Goal: Task Accomplishment & Management: Manage account settings

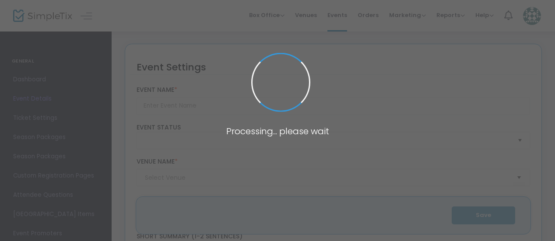
type input "Sunset Cruise"
type textarea "Join us on an evening boat tour of [GEOGRAPHIC_DATA][DOMAIN_NAME] of our talent…"
type input "Register Now"
type input "[GEOGRAPHIC_DATA]"
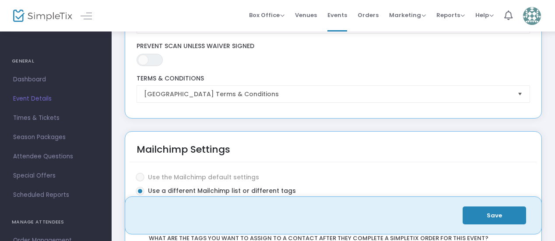
scroll to position [1701, 0]
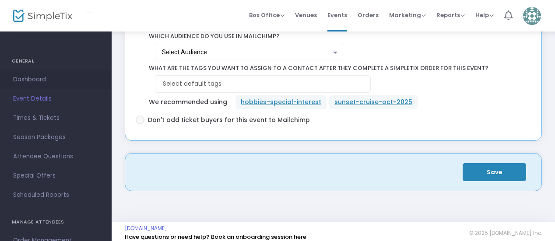
click at [37, 76] on span "Dashboard" at bounding box center [55, 79] width 85 height 11
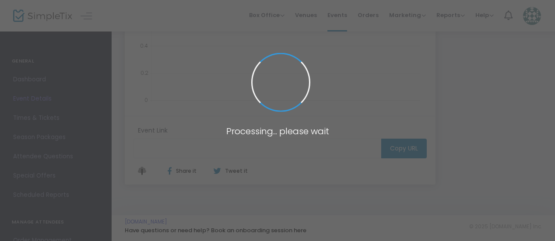
type input "[URL][DOMAIN_NAME]"
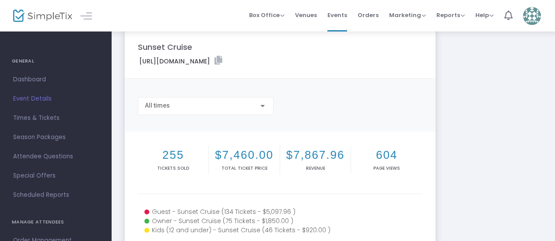
scroll to position [17, 0]
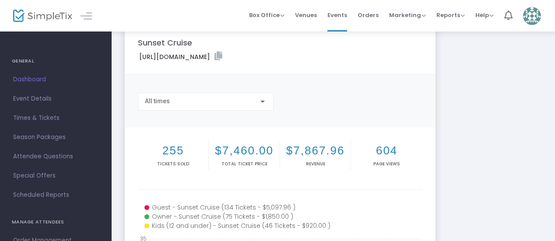
click at [40, 15] on img at bounding box center [42, 16] width 59 height 13
